Goal: Information Seeking & Learning: Learn about a topic

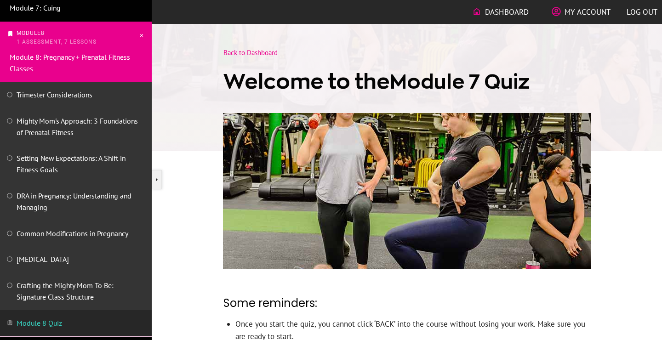
scroll to position [469, 0]
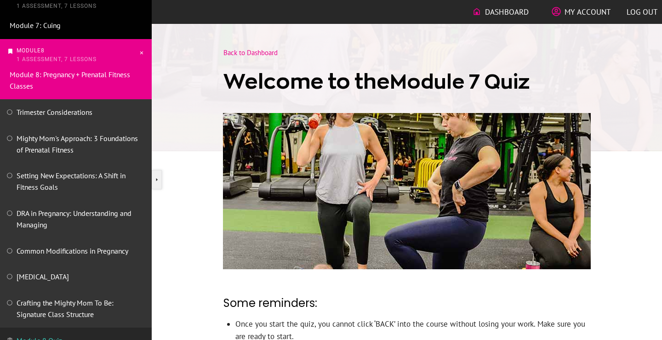
click at [100, 50] on p "Module 8 1 Assessment, 7 Lessons" at bounding box center [77, 54] width 121 height 17
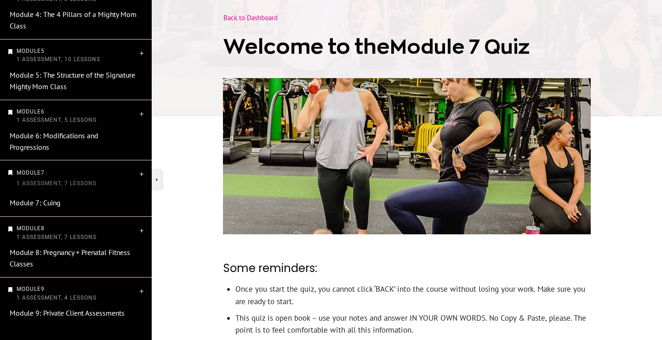
scroll to position [38, 0]
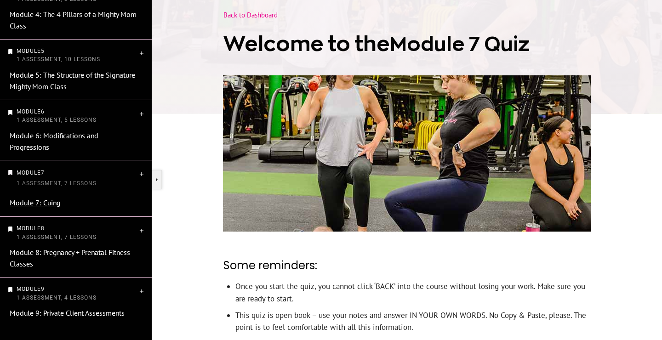
click at [41, 206] on link "Module 7: Cuing" at bounding box center [35, 202] width 51 height 9
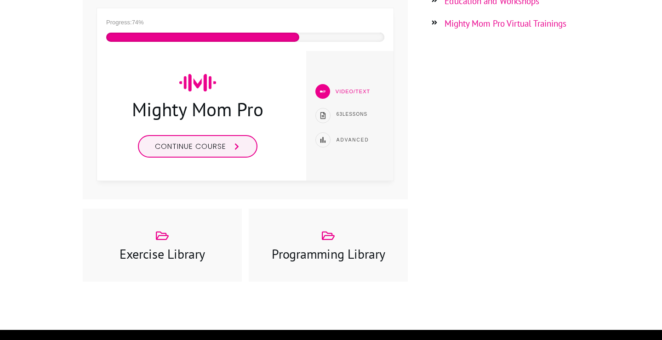
scroll to position [254, 0]
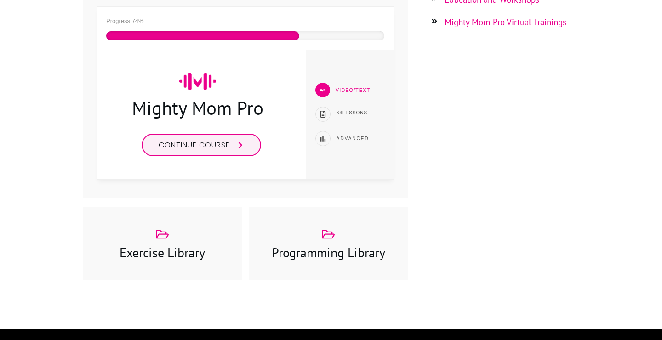
click at [235, 144] on span at bounding box center [237, 145] width 14 height 7
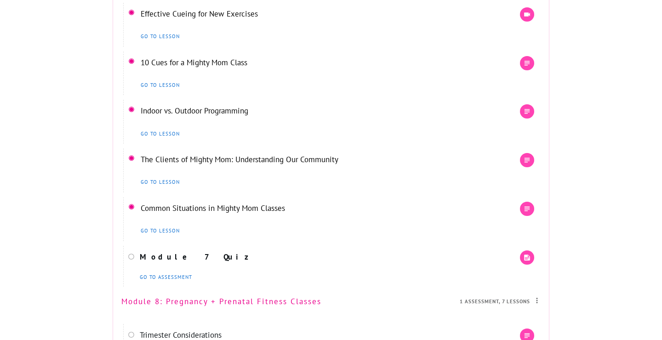
scroll to position [3197, 0]
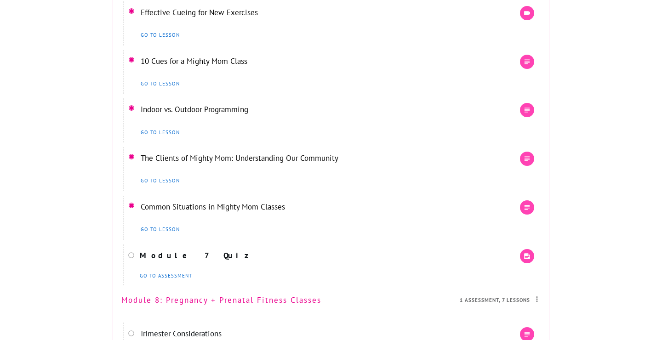
click at [206, 212] on link "Common Situations in Mighty Mom Classes" at bounding box center [213, 207] width 144 height 10
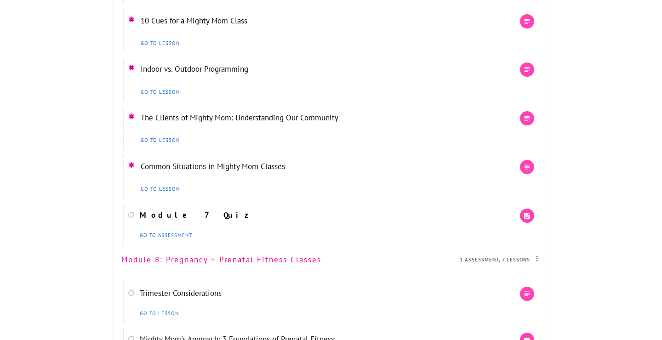
scroll to position [3239, 0]
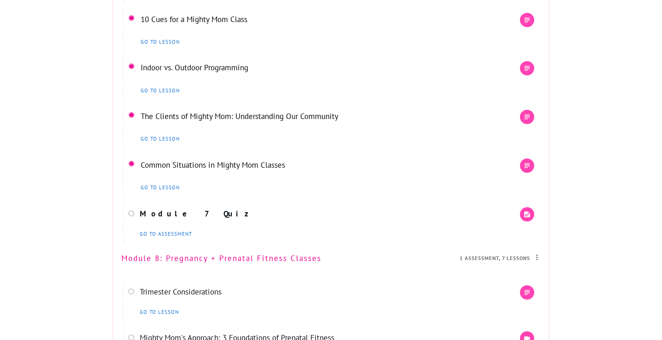
click at [227, 170] on link "Common Situations in Mighty Mom Classes" at bounding box center [213, 165] width 144 height 10
